Goal: Task Accomplishment & Management: Use online tool/utility

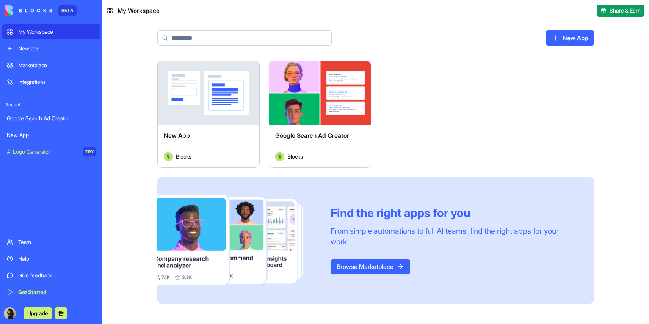
click at [350, 109] on div "Launch" at bounding box center [320, 93] width 102 height 64
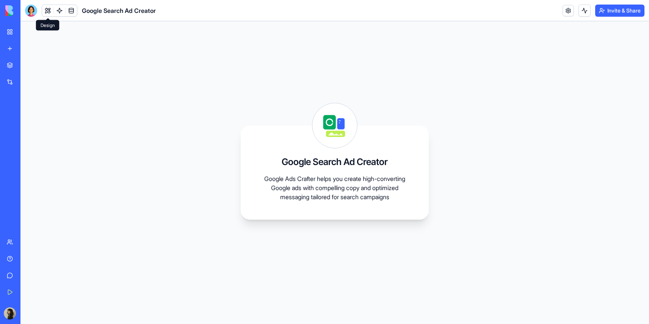
click at [49, 10] on button at bounding box center [47, 10] width 11 height 11
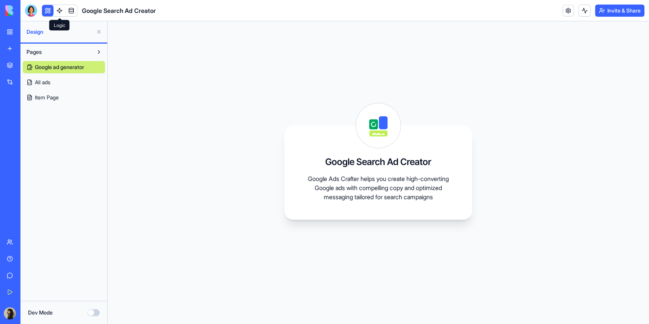
click at [62, 11] on link at bounding box center [59, 10] width 11 height 11
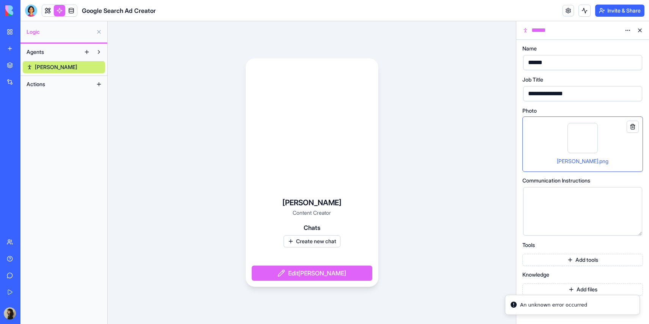
click at [74, 11] on span at bounding box center [71, 10] width 21 height 21
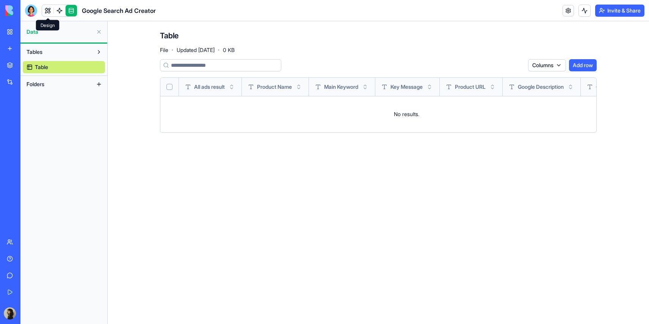
click at [47, 13] on link at bounding box center [47, 10] width 11 height 11
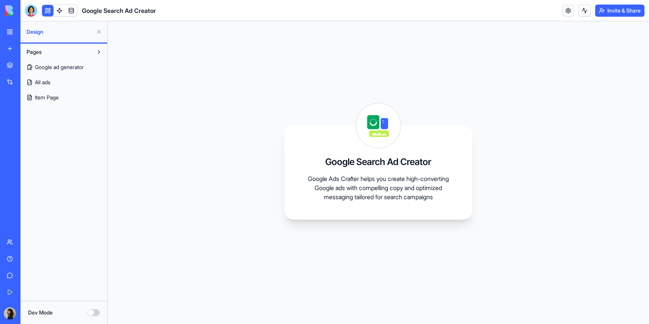
click at [60, 11] on link at bounding box center [59, 10] width 11 height 11
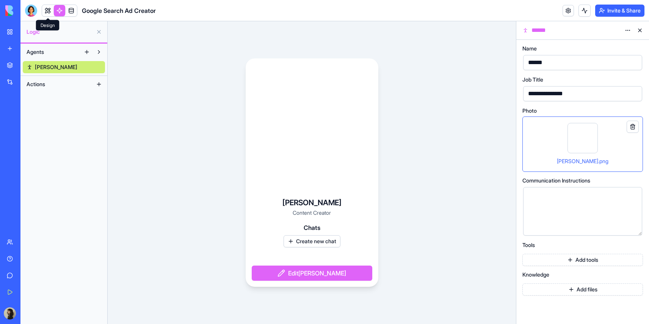
click at [45, 9] on link at bounding box center [47, 10] width 11 height 11
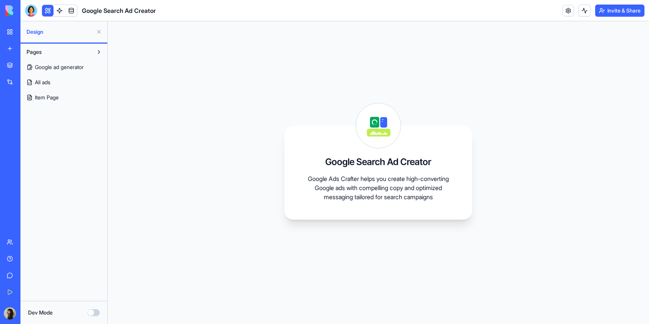
click at [60, 97] on link "Item Page" at bounding box center [64, 97] width 82 height 12
click at [59, 83] on link "All ads" at bounding box center [64, 82] width 82 height 12
click at [99, 50] on button at bounding box center [99, 52] width 12 height 12
click at [99, 36] on button at bounding box center [99, 32] width 12 height 12
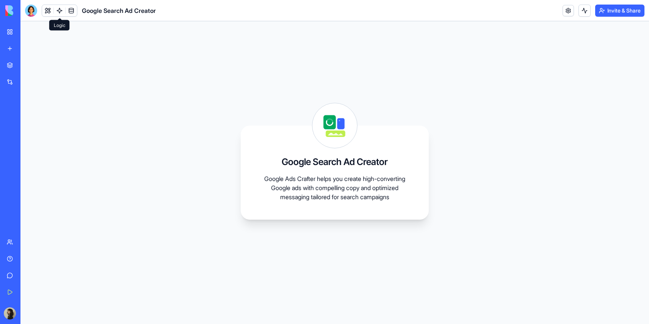
click at [60, 13] on link at bounding box center [59, 10] width 11 height 11
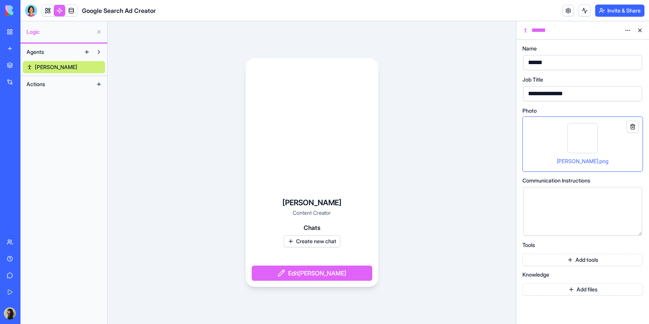
click at [602, 263] on button "Add tools" at bounding box center [582, 260] width 121 height 12
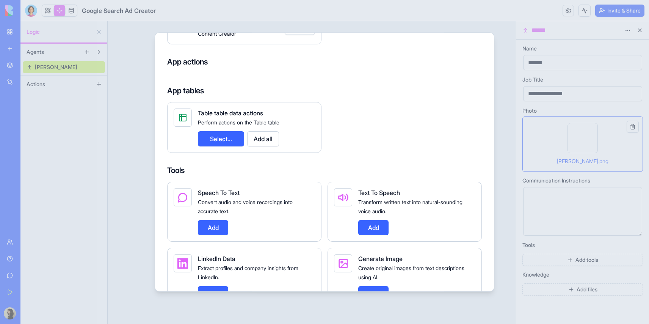
scroll to position [91, 0]
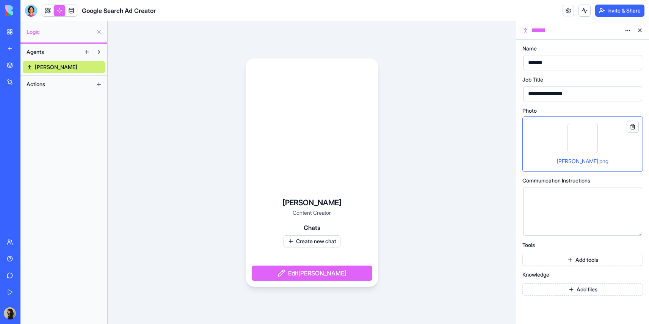
click at [64, 83] on button "Actions" at bounding box center [58, 84] width 70 height 12
click at [11, 47] on link "New app" at bounding box center [17, 48] width 30 height 15
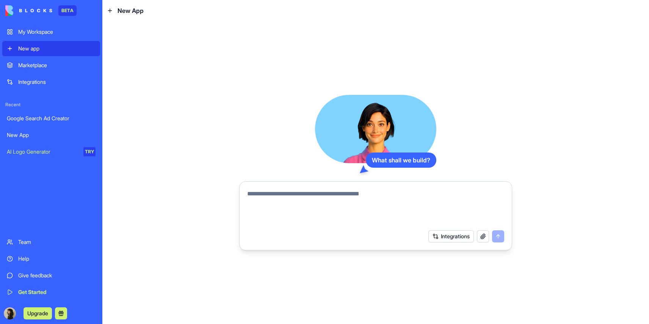
click at [41, 64] on div "Marketplace" at bounding box center [56, 65] width 77 height 8
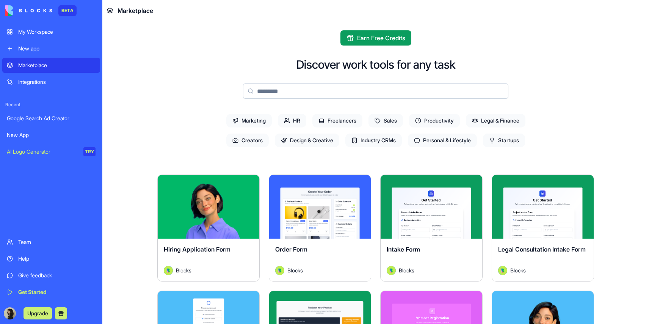
click at [392, 121] on span "Sales" at bounding box center [385, 121] width 34 height 14
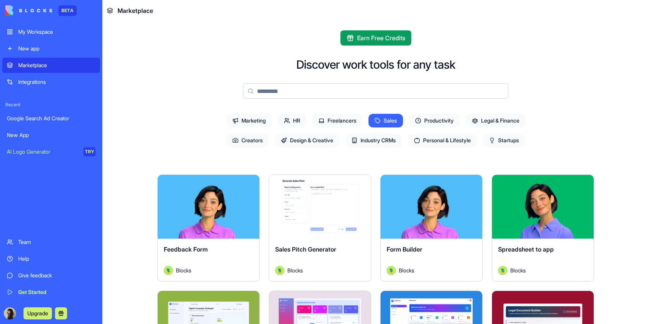
click at [384, 116] on span "Sales" at bounding box center [385, 121] width 34 height 14
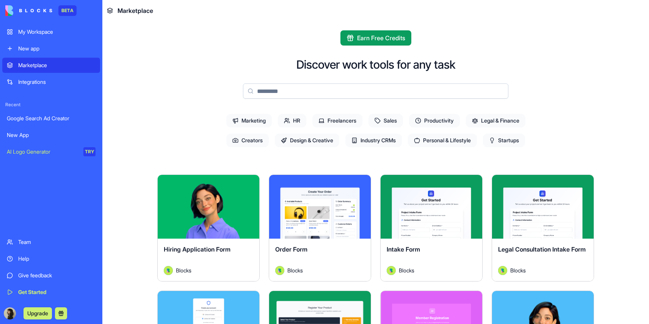
click at [260, 143] on span "Creators" at bounding box center [247, 140] width 42 height 14
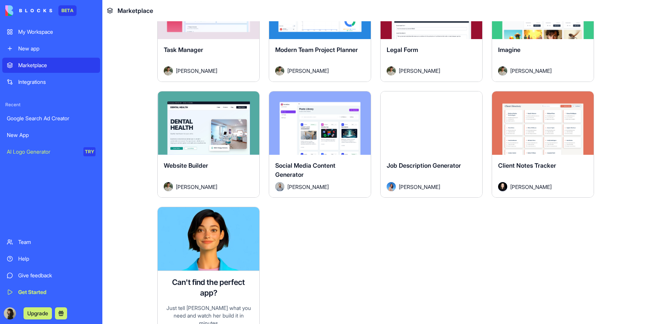
scroll to position [433, 0]
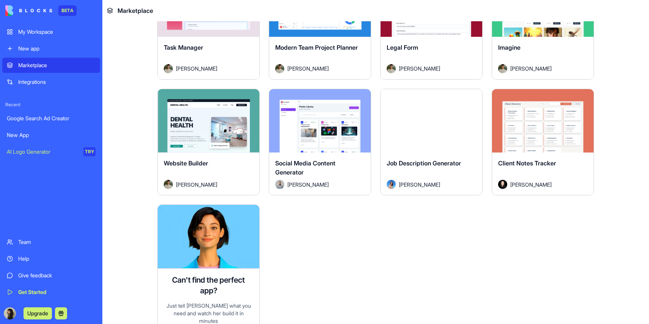
click at [325, 186] on div "[PERSON_NAME]" at bounding box center [319, 184] width 89 height 9
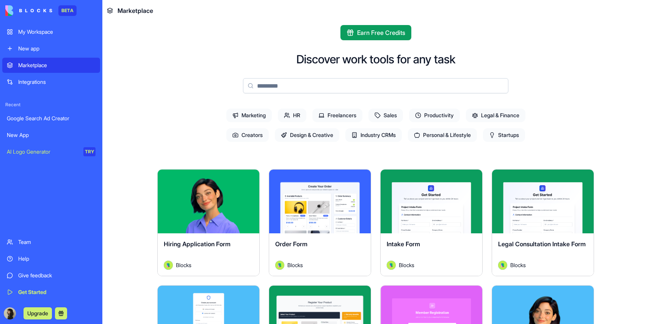
scroll to position [7, 0]
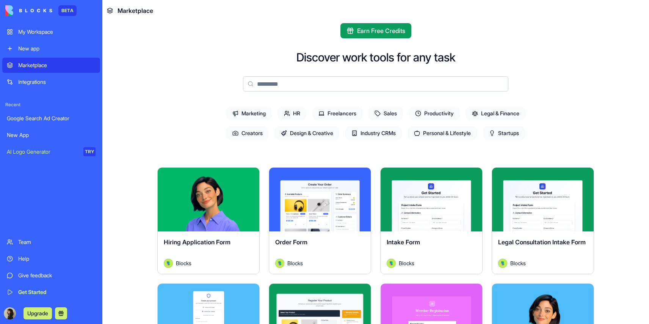
click at [331, 130] on span "Design & Creative" at bounding box center [307, 133] width 64 height 14
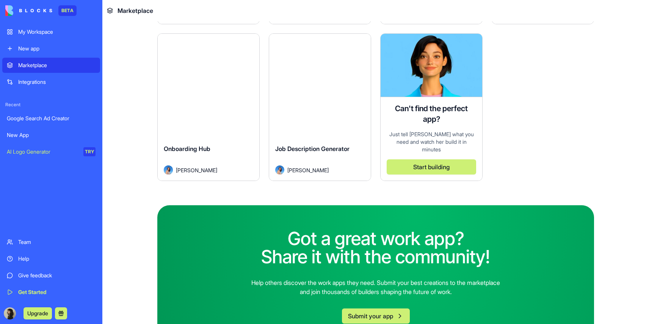
scroll to position [514, 0]
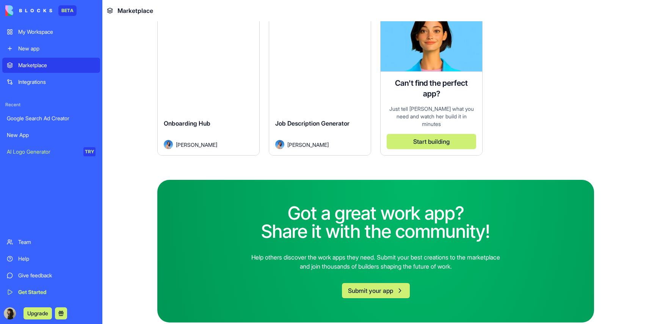
click at [59, 289] on div "Get Started" at bounding box center [56, 292] width 77 height 8
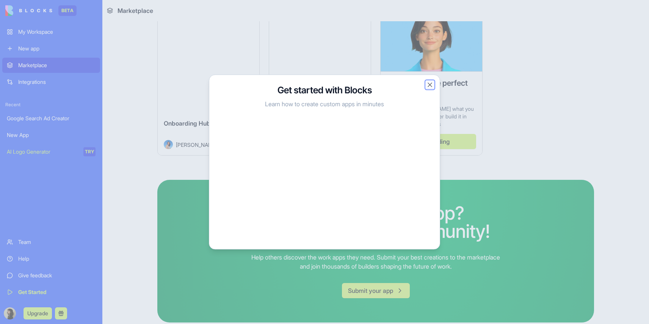
click at [432, 86] on button "Close" at bounding box center [430, 85] width 8 height 8
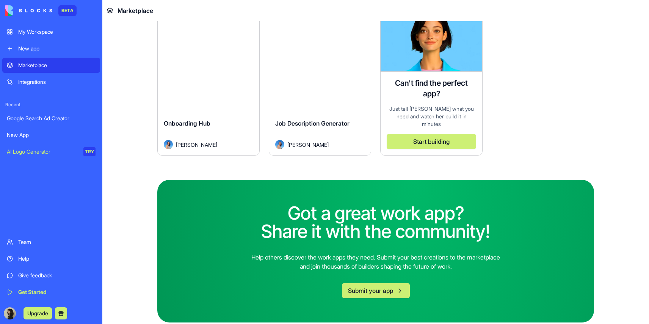
click at [41, 85] on div "Integrations" at bounding box center [56, 82] width 77 height 8
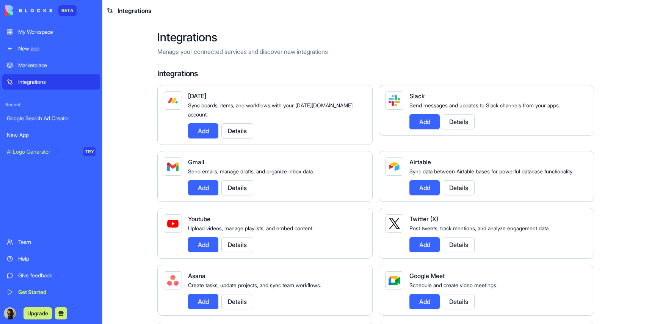
click at [52, 63] on div "Marketplace" at bounding box center [56, 65] width 77 height 8
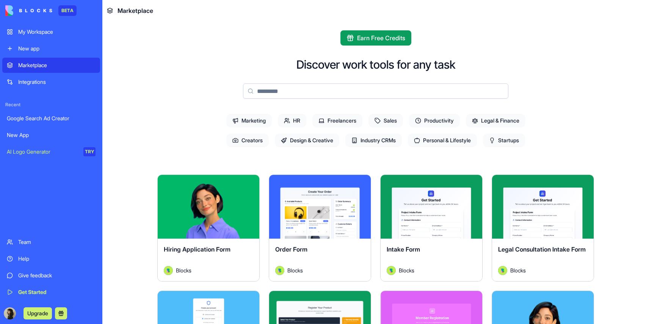
click at [58, 30] on div "My Workspace" at bounding box center [56, 32] width 77 height 8
